Goal: Navigation & Orientation: Find specific page/section

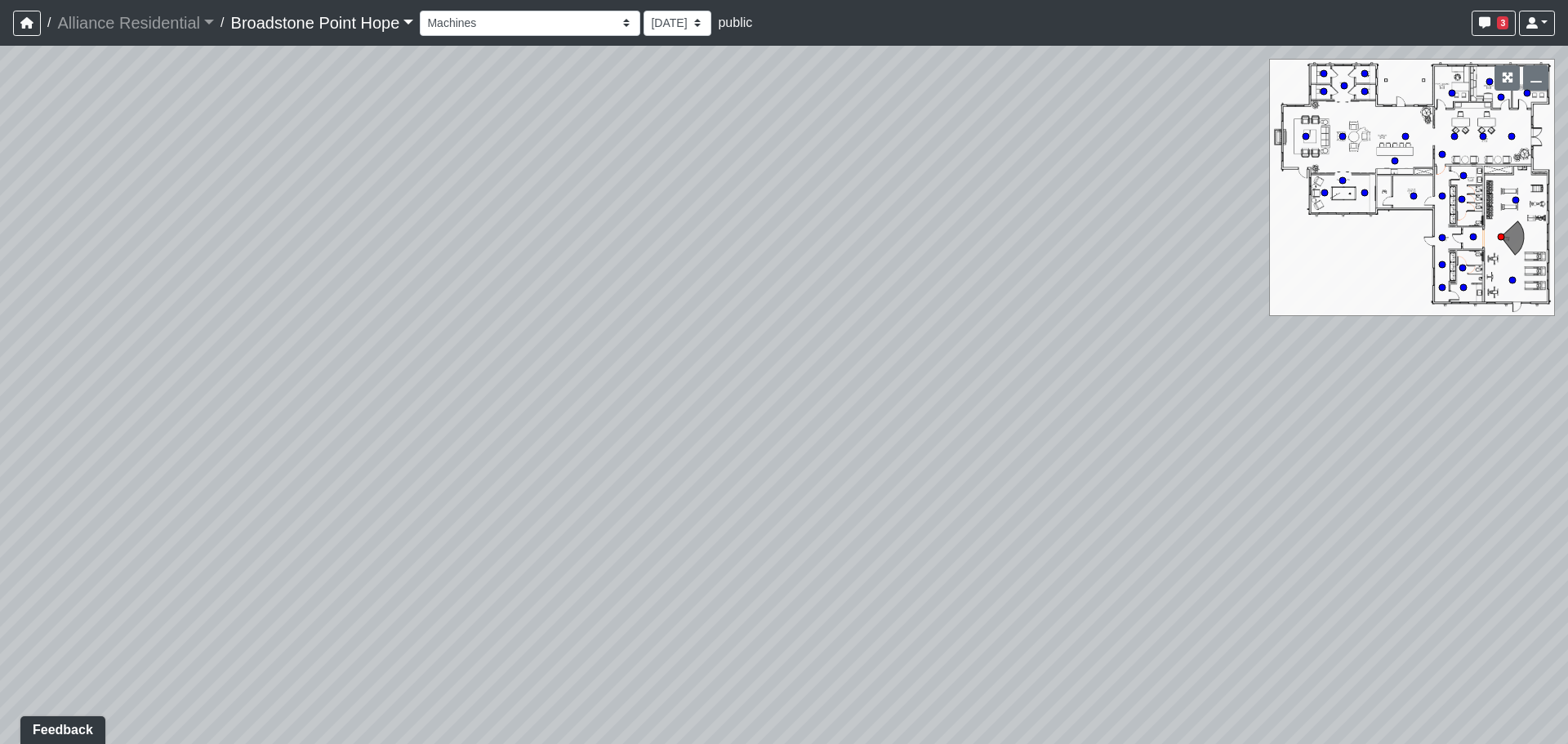
drag, startPoint x: 1019, startPoint y: 450, endPoint x: 481, endPoint y: 419, distance: 538.9
click at [483, 420] on div "Loading... Weights Loading... Entry Loading... Cardio" at bounding box center [784, 394] width 1568 height 698
drag, startPoint x: 893, startPoint y: 411, endPoint x: 385, endPoint y: 417, distance: 508.0
click at [390, 417] on div "Loading... Weights Loading... Entry Loading... Cardio" at bounding box center [784, 394] width 1568 height 698
drag, startPoint x: 822, startPoint y: 452, endPoint x: 699, endPoint y: 448, distance: 123.1
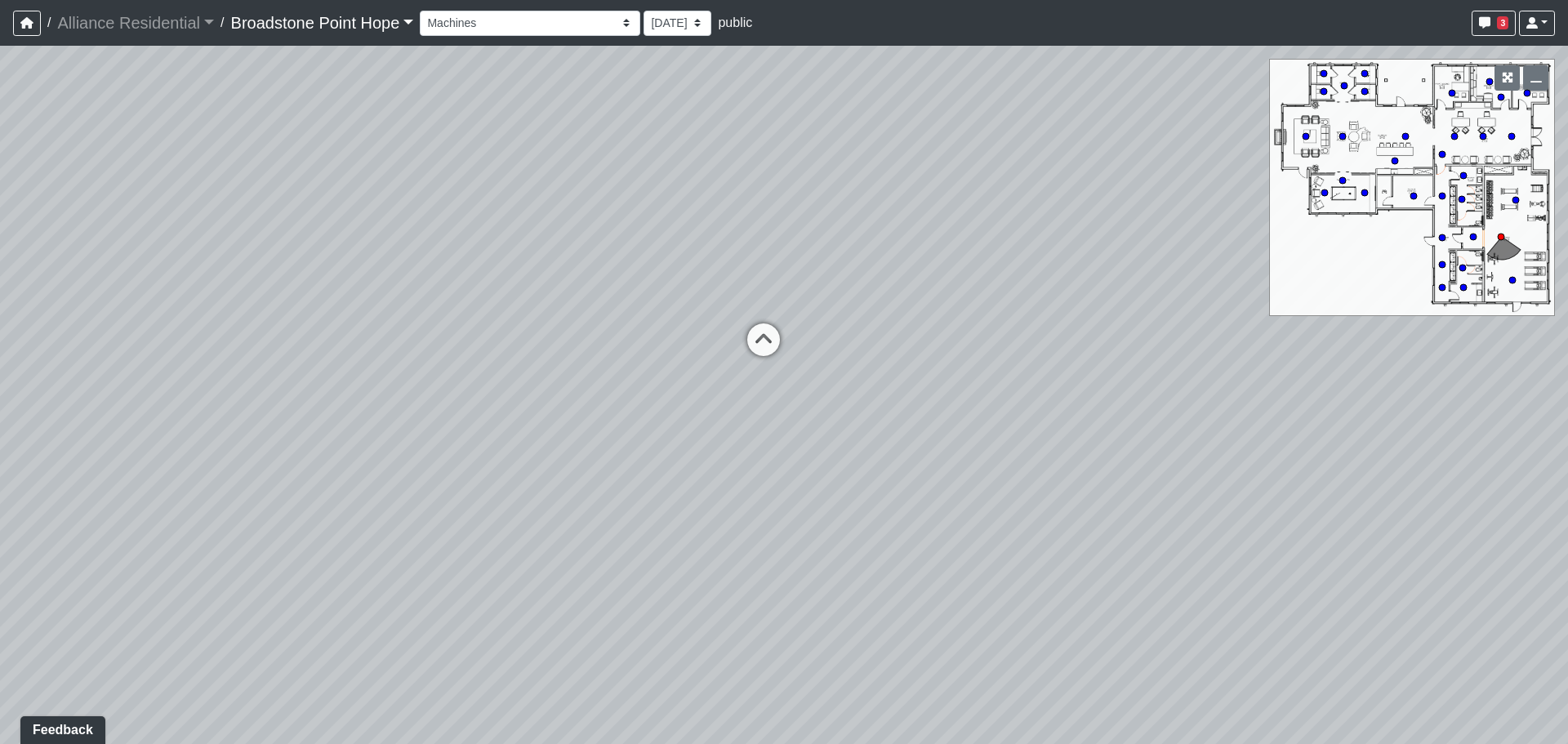
click at [699, 448] on div "Loading... Weights Loading... Entry Loading... Cardio" at bounding box center [784, 394] width 1568 height 698
drag, startPoint x: 726, startPoint y: 489, endPoint x: 811, endPoint y: 429, distance: 104.0
click at [811, 429] on div "Loading... Weights Loading... Entry Loading... Cardio" at bounding box center [784, 394] width 1568 height 698
drag, startPoint x: 287, startPoint y: 483, endPoint x: 869, endPoint y: 498, distance: 582.2
click at [869, 498] on div "Loading... Weights Loading... Entry Loading... Cardio" at bounding box center [784, 394] width 1568 height 698
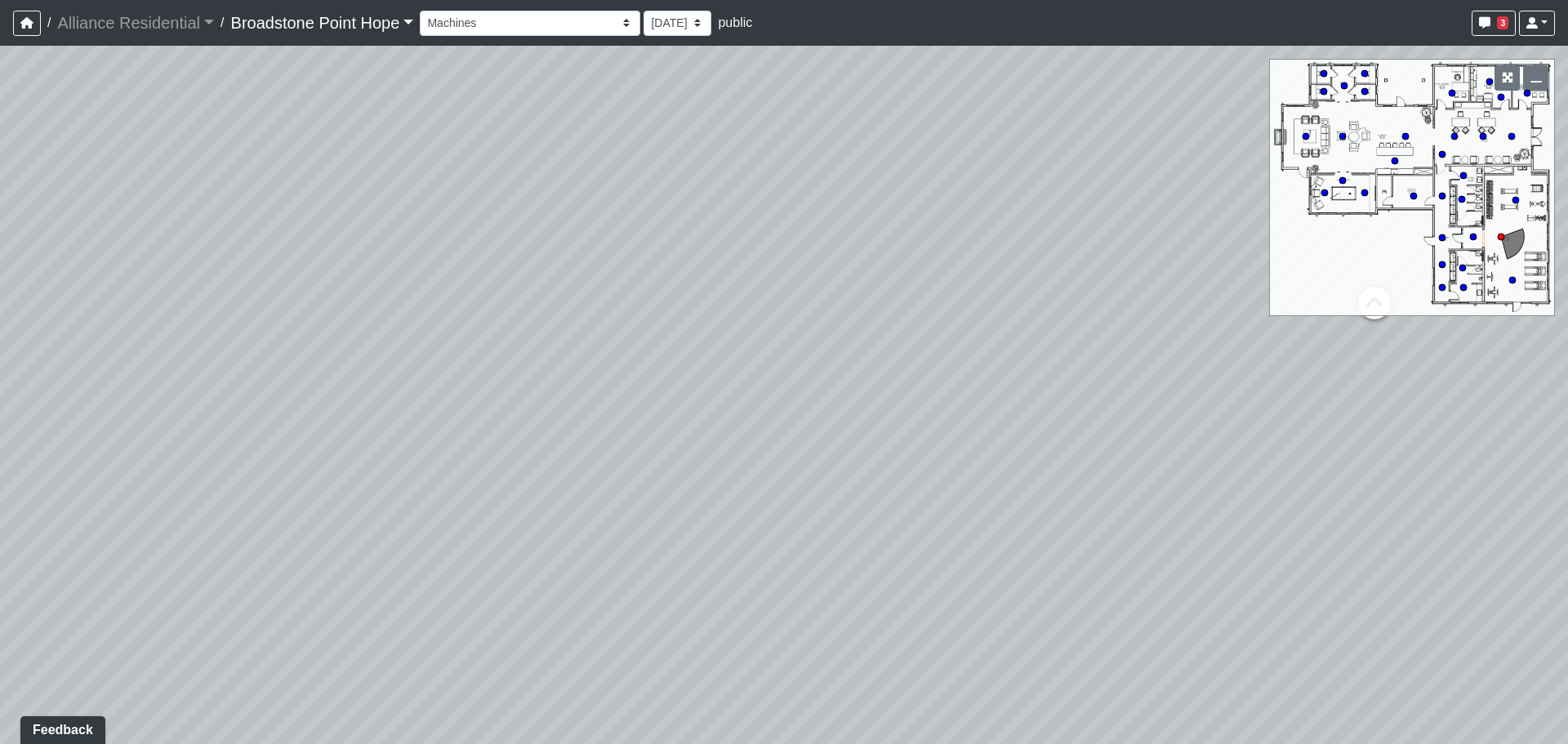
click at [558, 367] on div "Loading... Weights Loading... Entry Loading... Cardio" at bounding box center [784, 394] width 1568 height 698
drag, startPoint x: 577, startPoint y: 274, endPoint x: 928, endPoint y: 238, distance: 352.8
click at [928, 237] on div "Loading... Weights Loading... Entry Loading... Cardio" at bounding box center [784, 394] width 1568 height 698
drag, startPoint x: 851, startPoint y: 332, endPoint x: 46, endPoint y: 371, distance: 805.9
click at [46, 371] on div "Loading... Weights Loading... Entry Loading... Cardio" at bounding box center [784, 394] width 1568 height 698
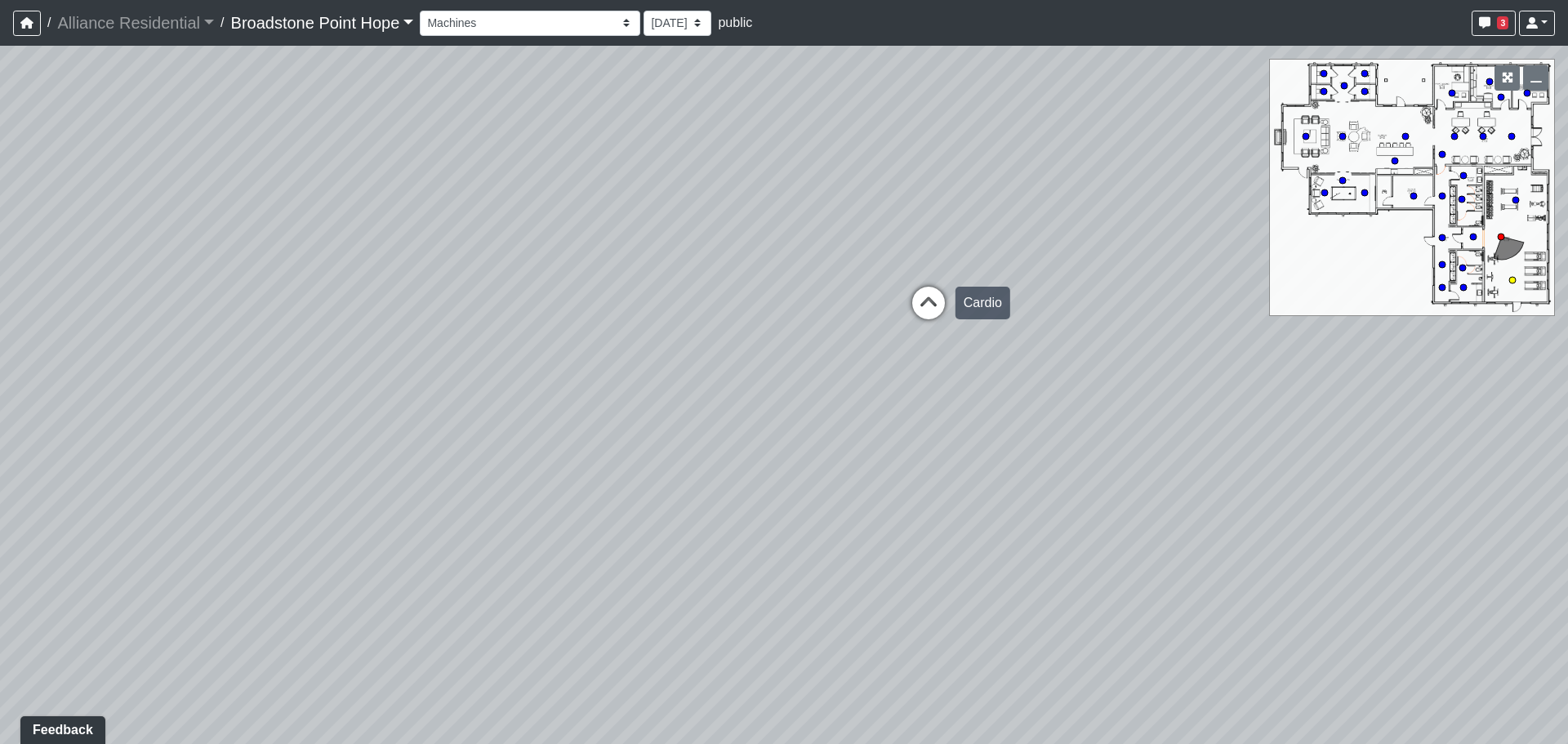
click at [926, 305] on icon at bounding box center [928, 310] width 49 height 49
select select "hnhjTMmxsuougWZpPPEa28"
drag, startPoint x: 482, startPoint y: 436, endPoint x: 860, endPoint y: 387, distance: 381.2
click at [829, 390] on div "Loading... Weights Loading... Entry Loading... Cardio Loading... Machines Loadi…" at bounding box center [784, 394] width 1568 height 698
drag, startPoint x: 614, startPoint y: 448, endPoint x: 1056, endPoint y: 481, distance: 443.2
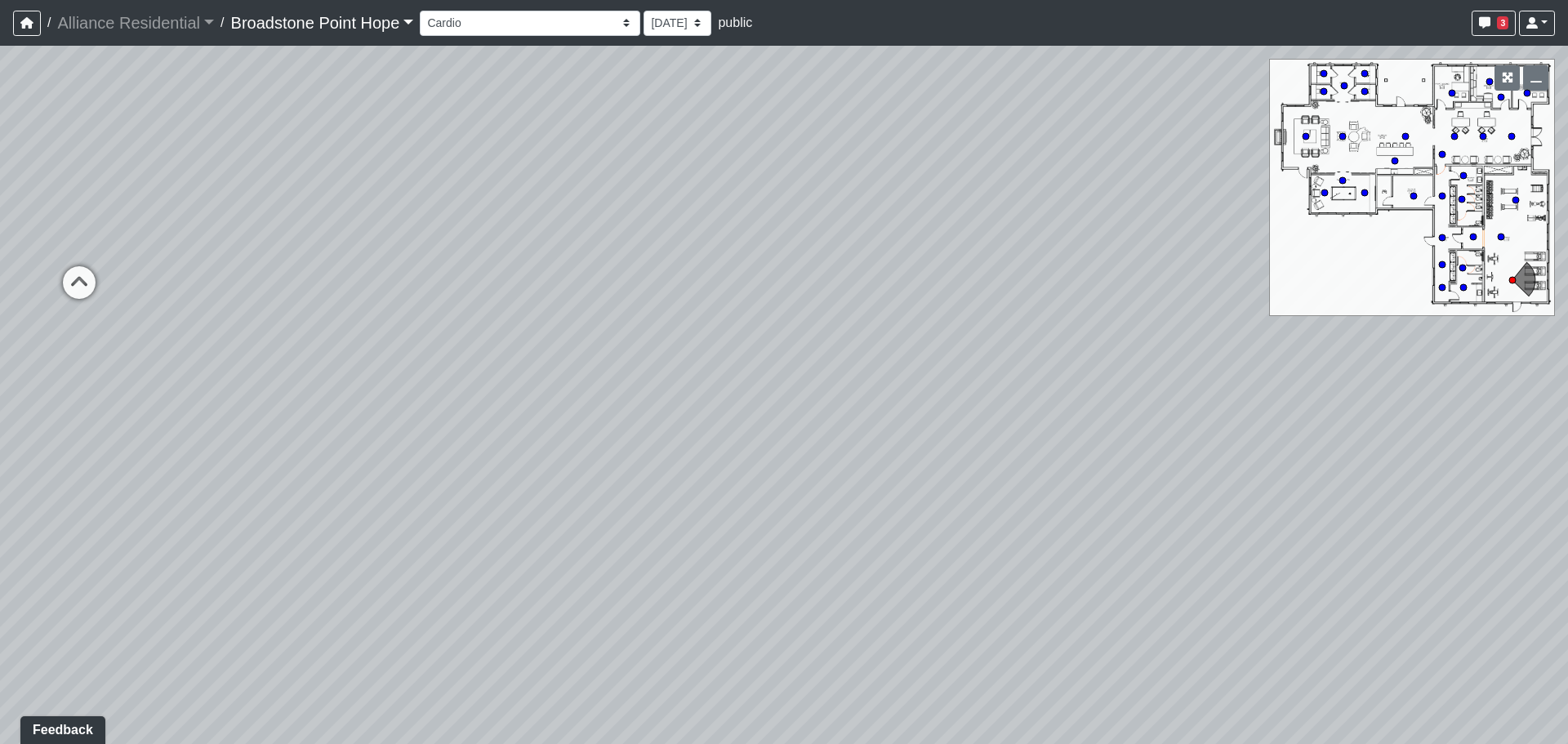
click at [1038, 479] on div "Loading... Weights Loading... Entry Loading... Cardio Loading... Machines Loadi…" at bounding box center [784, 394] width 1568 height 698
drag, startPoint x: 749, startPoint y: 461, endPoint x: 952, endPoint y: 478, distance: 203.7
click at [952, 478] on div "Loading... Weights Loading... Entry Loading... Cardio Loading... Machines Loadi…" at bounding box center [784, 394] width 1568 height 698
drag, startPoint x: 710, startPoint y: 452, endPoint x: 775, endPoint y: 461, distance: 65.6
click at [775, 461] on div "Loading... Weights Loading... Entry Loading... Cardio Loading... Machines Loadi…" at bounding box center [784, 394] width 1568 height 698
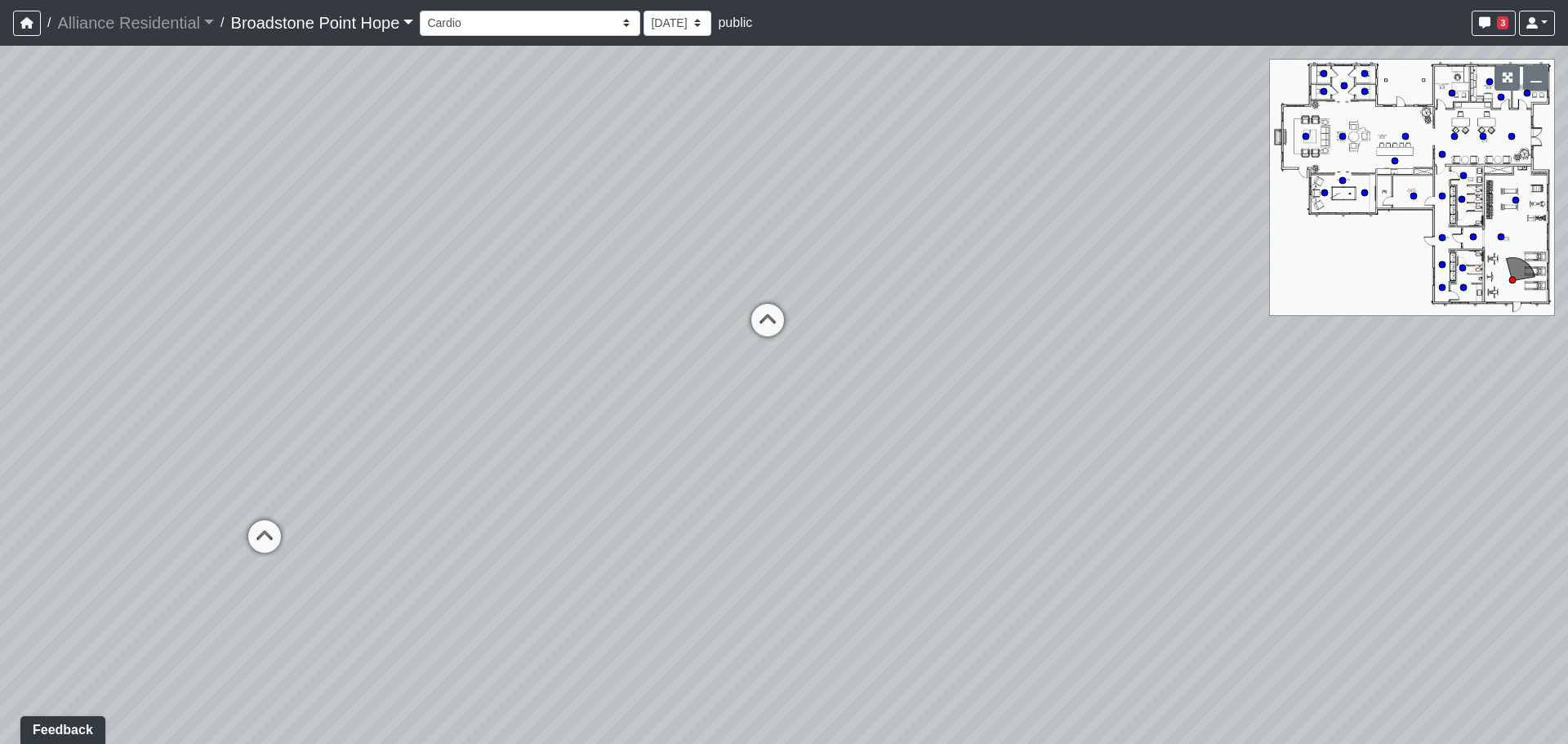
drag, startPoint x: 245, startPoint y: 471, endPoint x: 678, endPoint y: 461, distance: 433.1
click at [650, 465] on div "Loading... Weights Loading... Entry Loading... Cardio Loading... Machines Loadi…" at bounding box center [784, 394] width 1568 height 698
drag, startPoint x: 549, startPoint y: 413, endPoint x: 1028, endPoint y: 416, distance: 479.0
click at [1015, 416] on div "Loading... Weights Loading... Entry Loading... Cardio Loading... Machines Loadi…" at bounding box center [784, 394] width 1568 height 698
drag, startPoint x: 738, startPoint y: 351, endPoint x: 450, endPoint y: 471, distance: 312.0
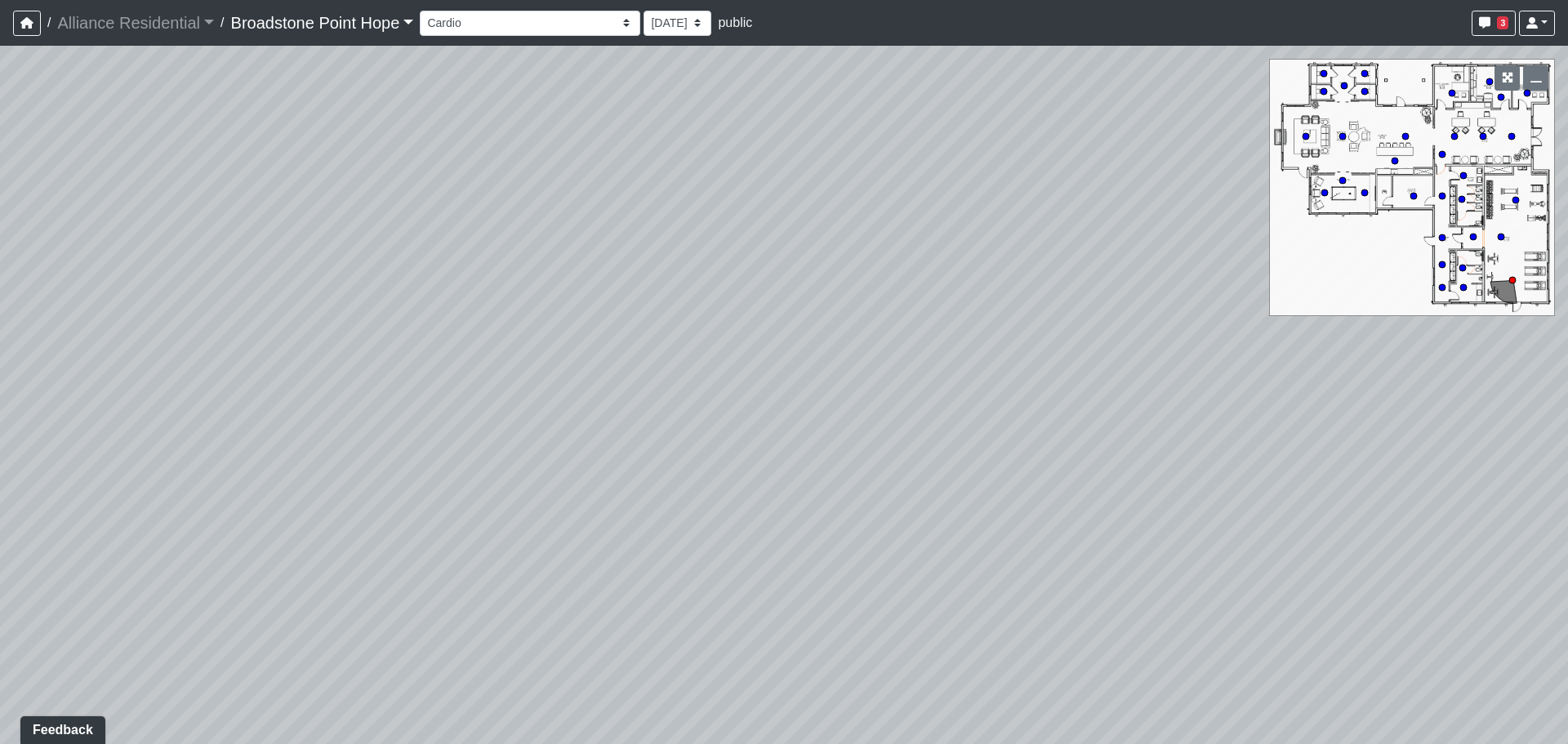
click at [451, 471] on div "Loading... Weights Loading... Entry Loading... Cardio Loading... Machines Loadi…" at bounding box center [784, 394] width 1568 height 698
drag, startPoint x: 1083, startPoint y: 434, endPoint x: 660, endPoint y: 408, distance: 423.8
click at [664, 409] on div "Loading... Weights Loading... Entry Loading... Cardio Loading... Machines Loadi…" at bounding box center [784, 394] width 1568 height 698
drag, startPoint x: 1056, startPoint y: 496, endPoint x: 542, endPoint y: 488, distance: 514.1
click at [547, 499] on div "Loading... Weights Loading... Entry Loading... Cardio Loading... Machines Loadi…" at bounding box center [784, 394] width 1568 height 698
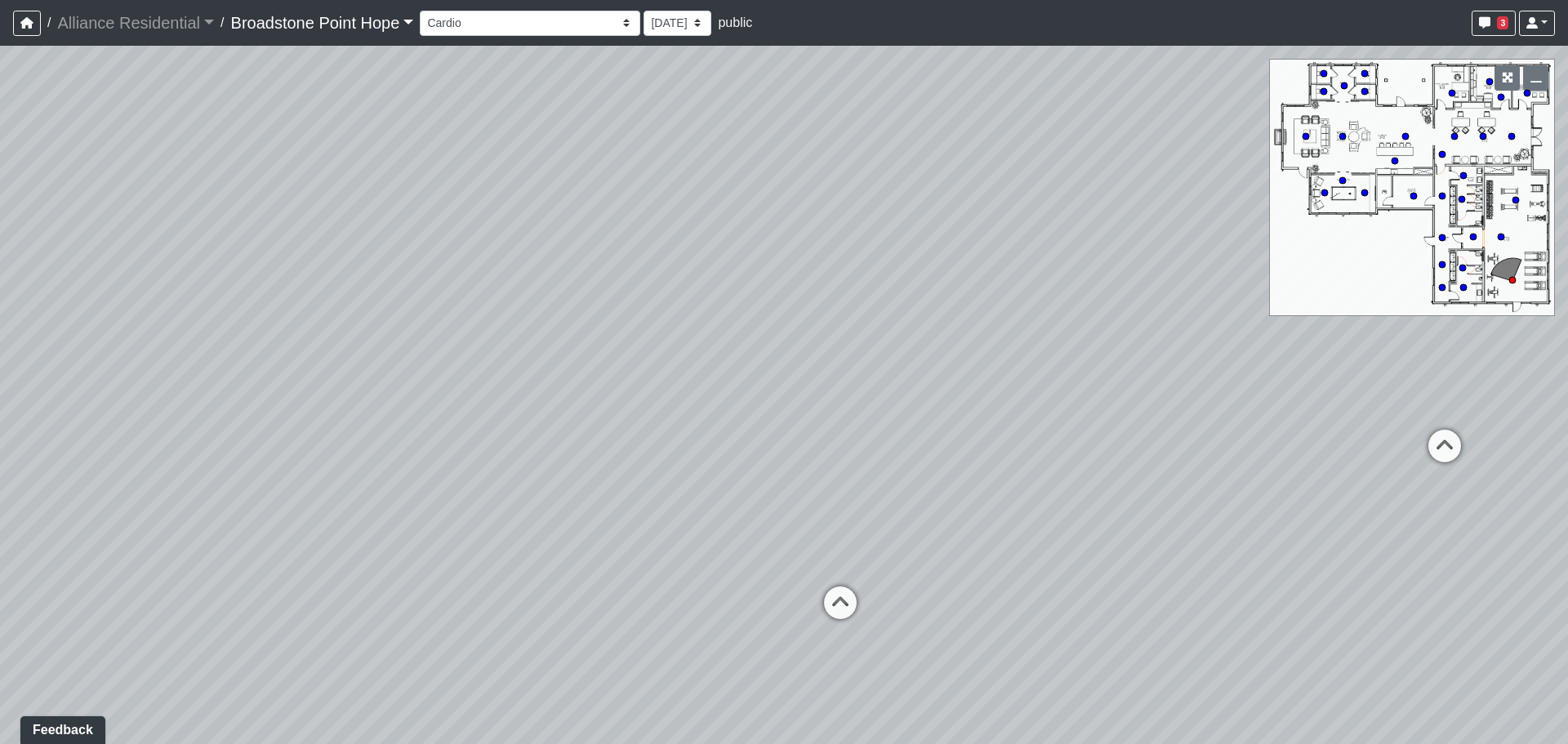
drag, startPoint x: 970, startPoint y: 549, endPoint x: 924, endPoint y: 503, distance: 65.1
click at [924, 503] on div "Loading... Weights Loading... Entry Loading... Cardio Loading... Machines Loadi…" at bounding box center [784, 394] width 1568 height 698
